Goal: Task Accomplishment & Management: Manage account settings

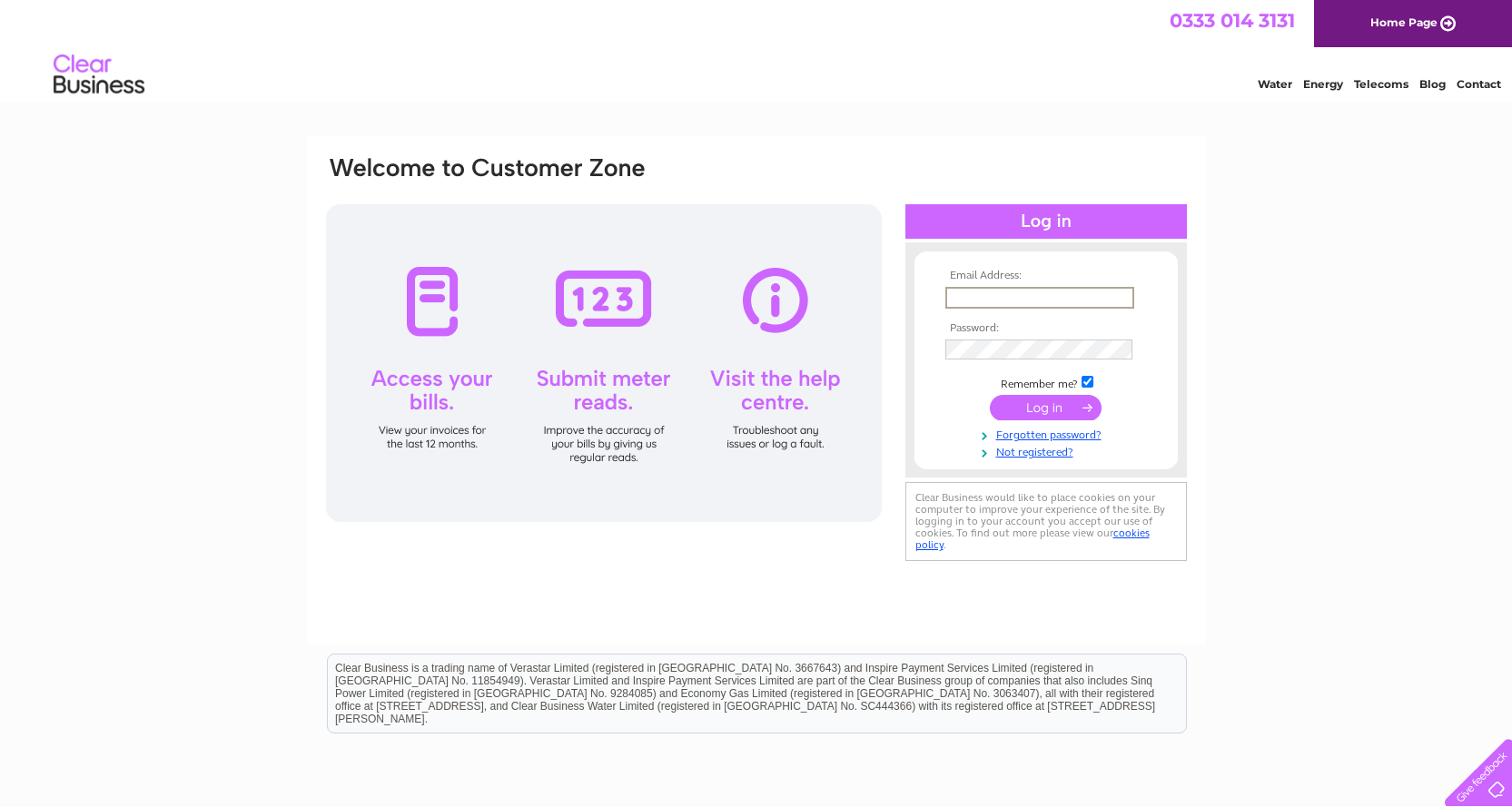
click at [974, 290] on input "text" at bounding box center [1039, 297] width 189 height 22
type input "viv.swankie@rossie.org.uk"
click at [989, 394] on input "submit" at bounding box center [1045, 407] width 112 height 25
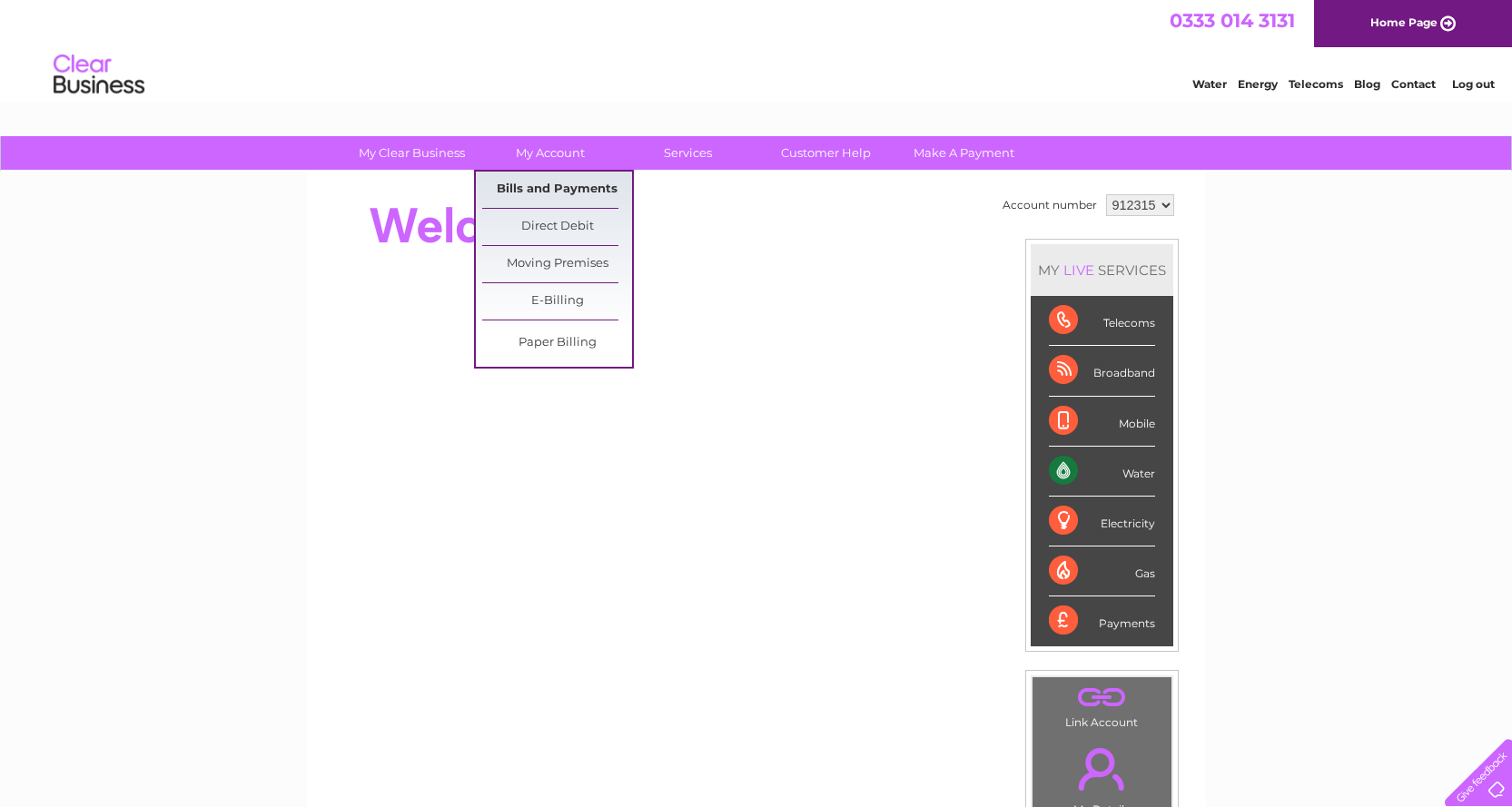
click at [524, 184] on link "Bills and Payments" at bounding box center [557, 189] width 150 height 37
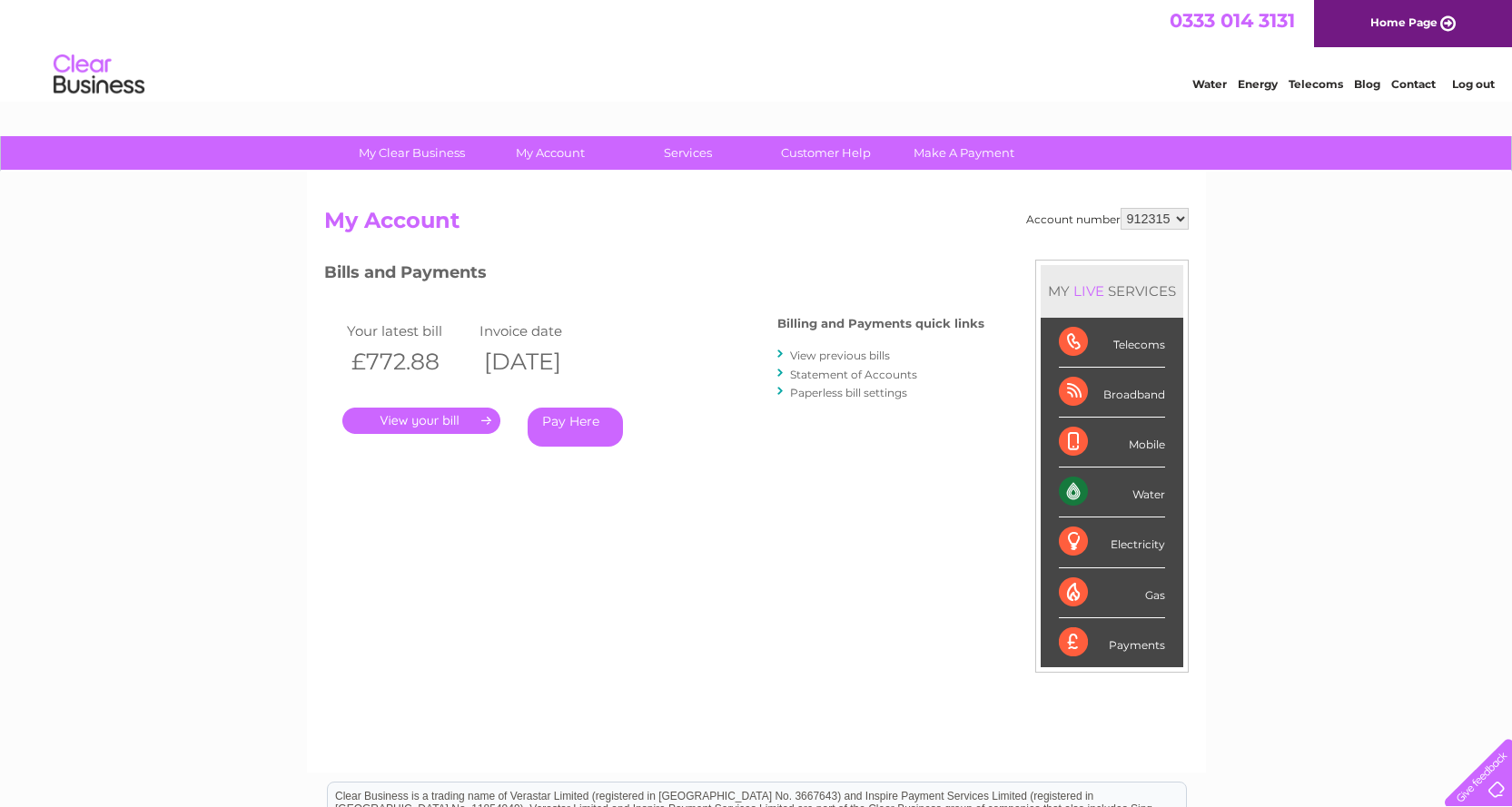
click at [443, 417] on link "." at bounding box center [422, 420] width 158 height 26
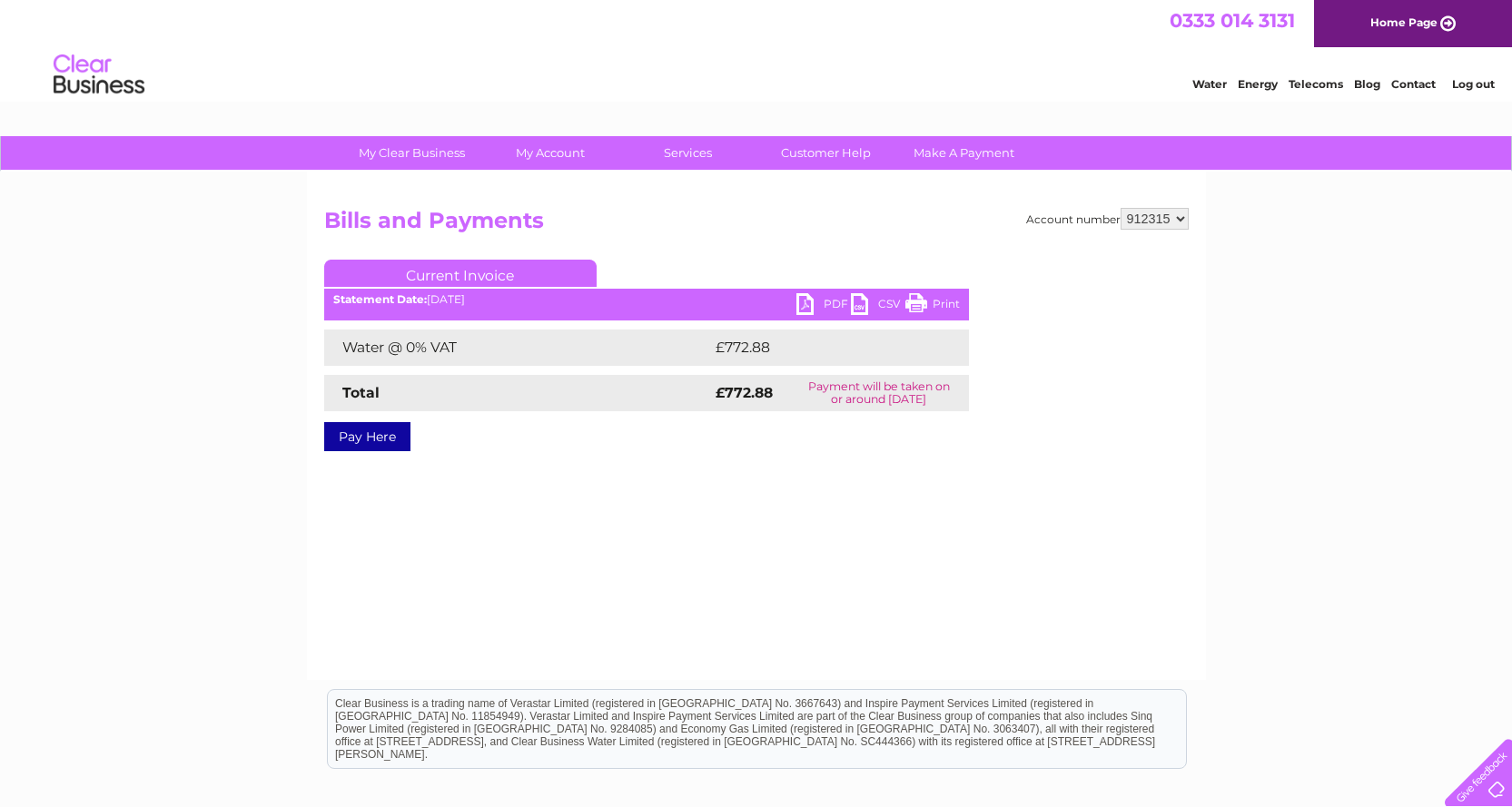
click at [818, 298] on link "PDF" at bounding box center [823, 306] width 55 height 26
click at [1486, 81] on link "Log out" at bounding box center [1473, 84] width 42 height 13
